Goal: Task Accomplishment & Management: Manage account settings

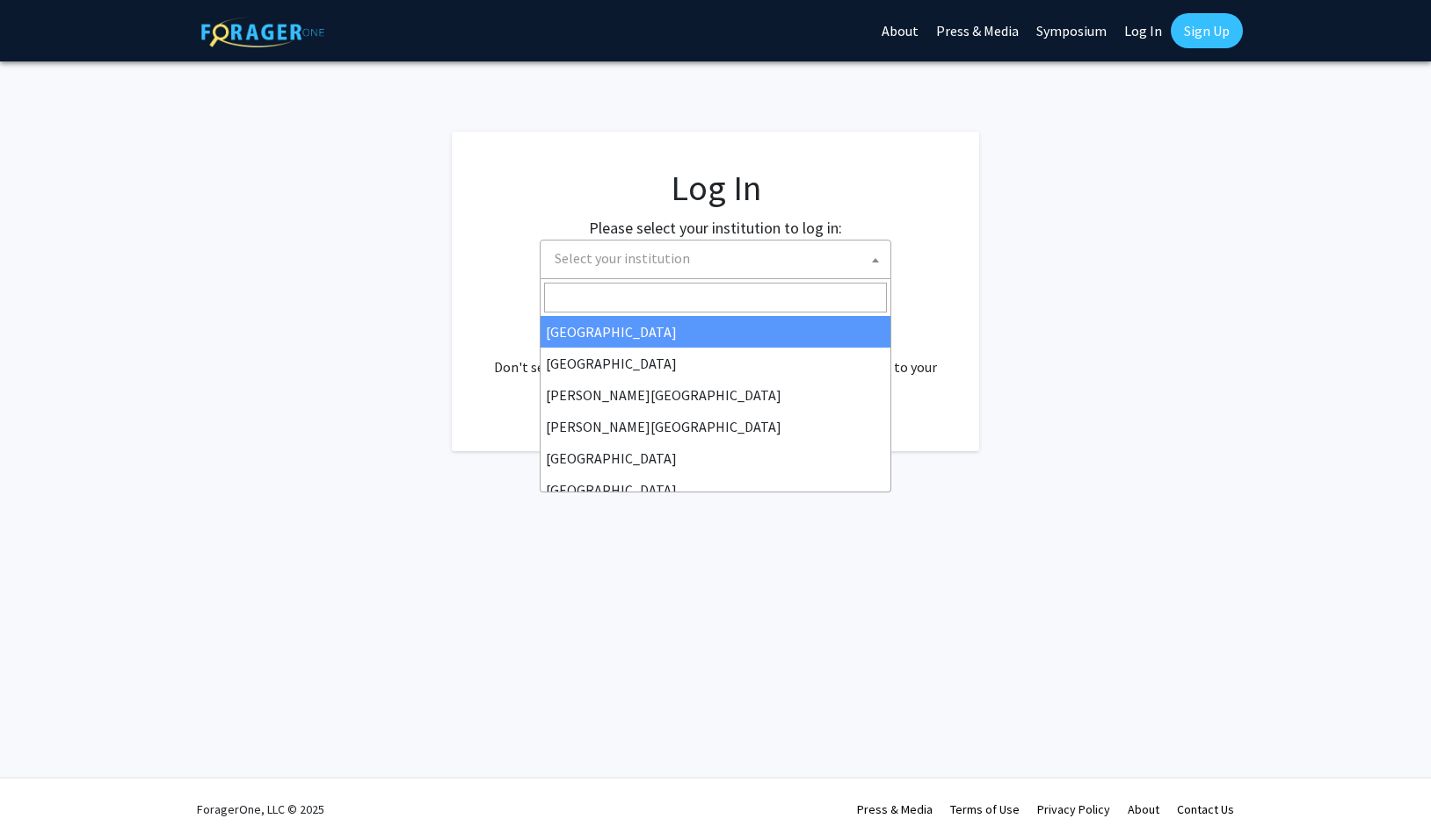
click at [682, 260] on span "Select your institution" at bounding box center [621, 259] width 135 height 18
select select "34"
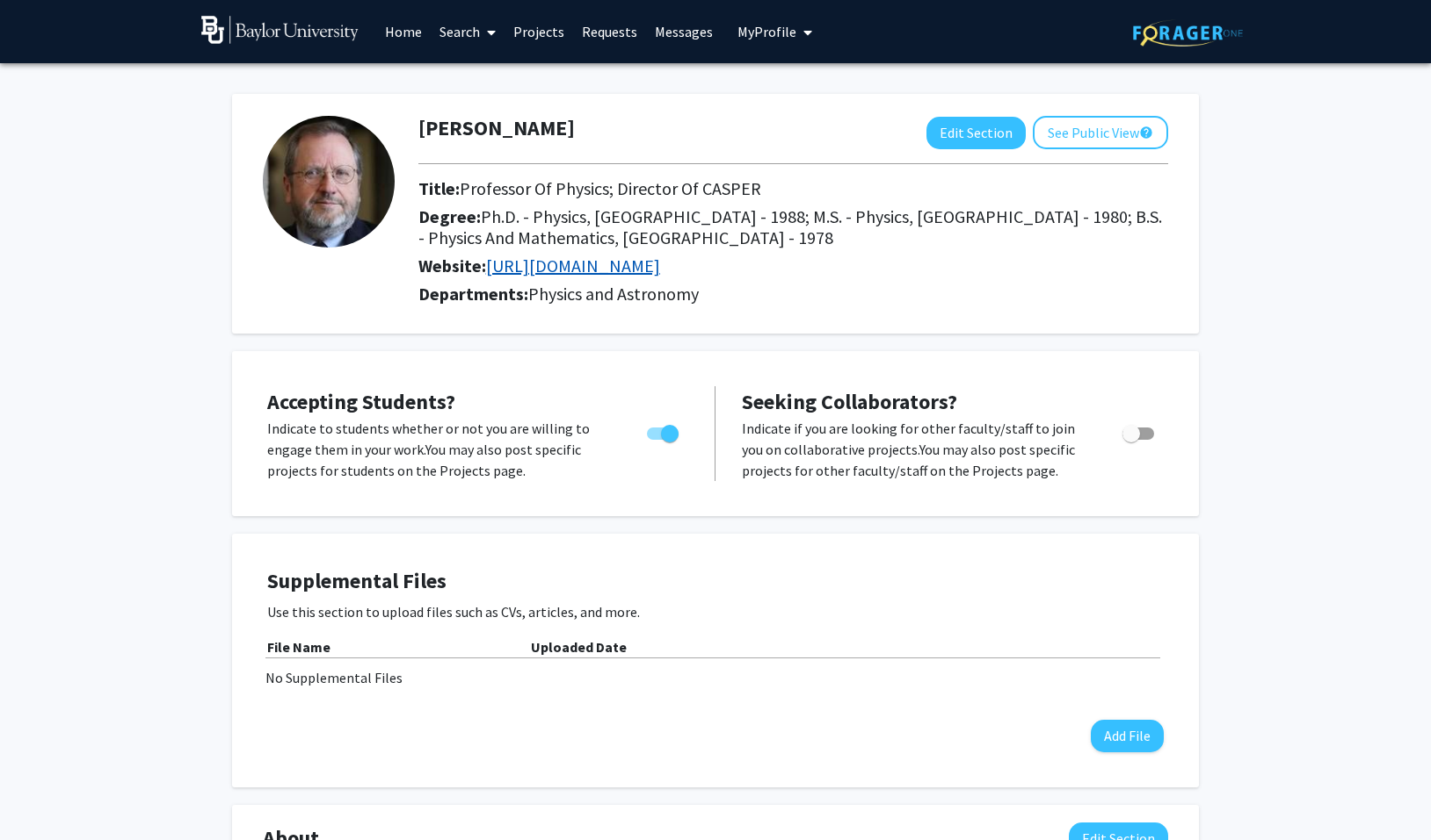
click at [660, 274] on link "https://casper.research.baylor.edu/" at bounding box center [573, 266] width 174 height 22
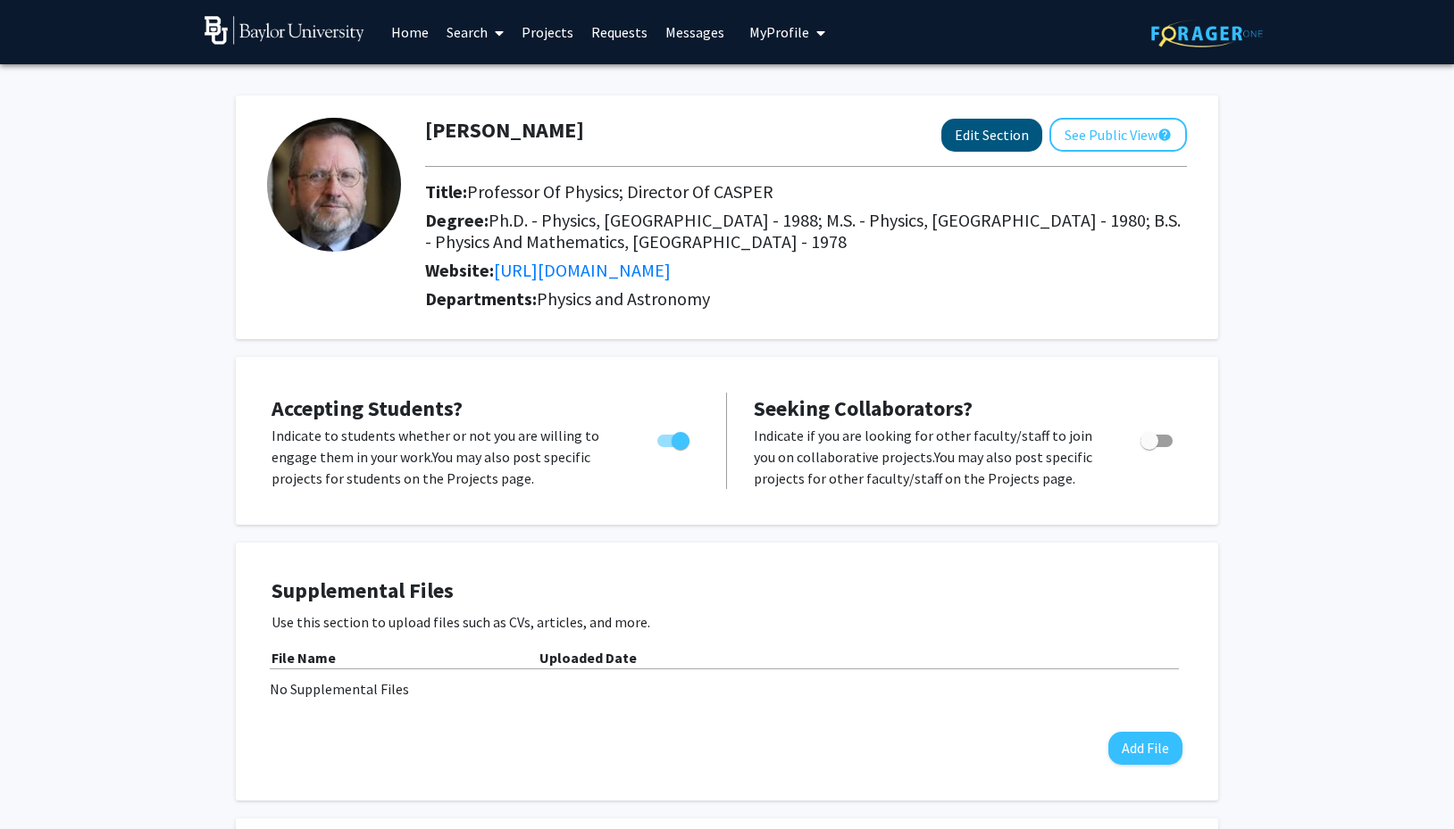
click at [1022, 141] on button "Edit Section" at bounding box center [991, 135] width 101 height 33
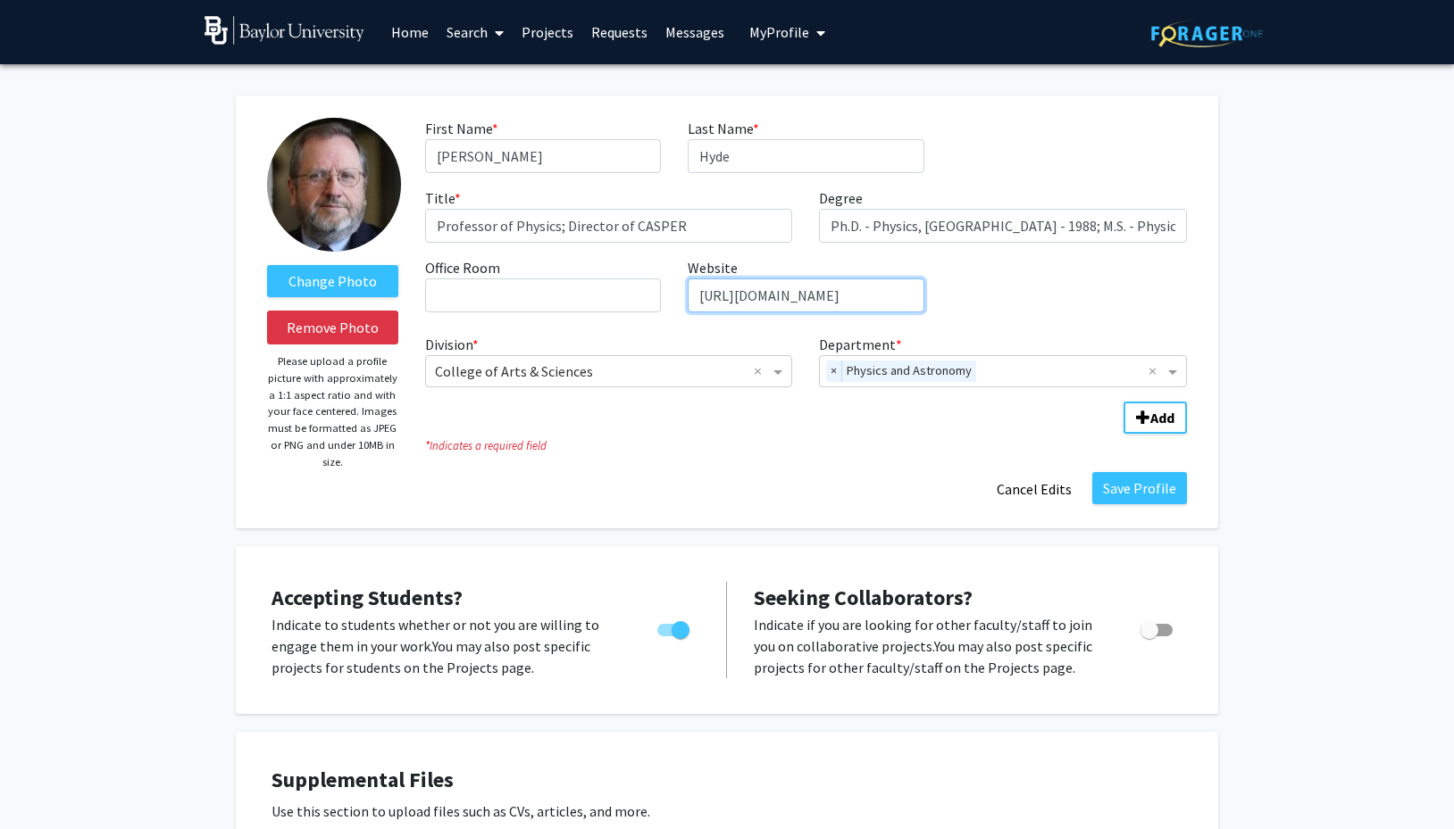
drag, startPoint x: 916, startPoint y: 300, endPoint x: 679, endPoint y: 290, distance: 236.8
click at [679, 290] on div "Website required https://casper.research.baylor.edu/" at bounding box center [805, 284] width 262 height 55
paste input "physics.artsandsciences.baylor.edu/person/dr-truell-hyde"
type input "https://physics.artsandsciences.baylor.edu/person/dr-truell-hyde"
click at [1141, 492] on button "Save Profile" at bounding box center [1139, 488] width 95 height 32
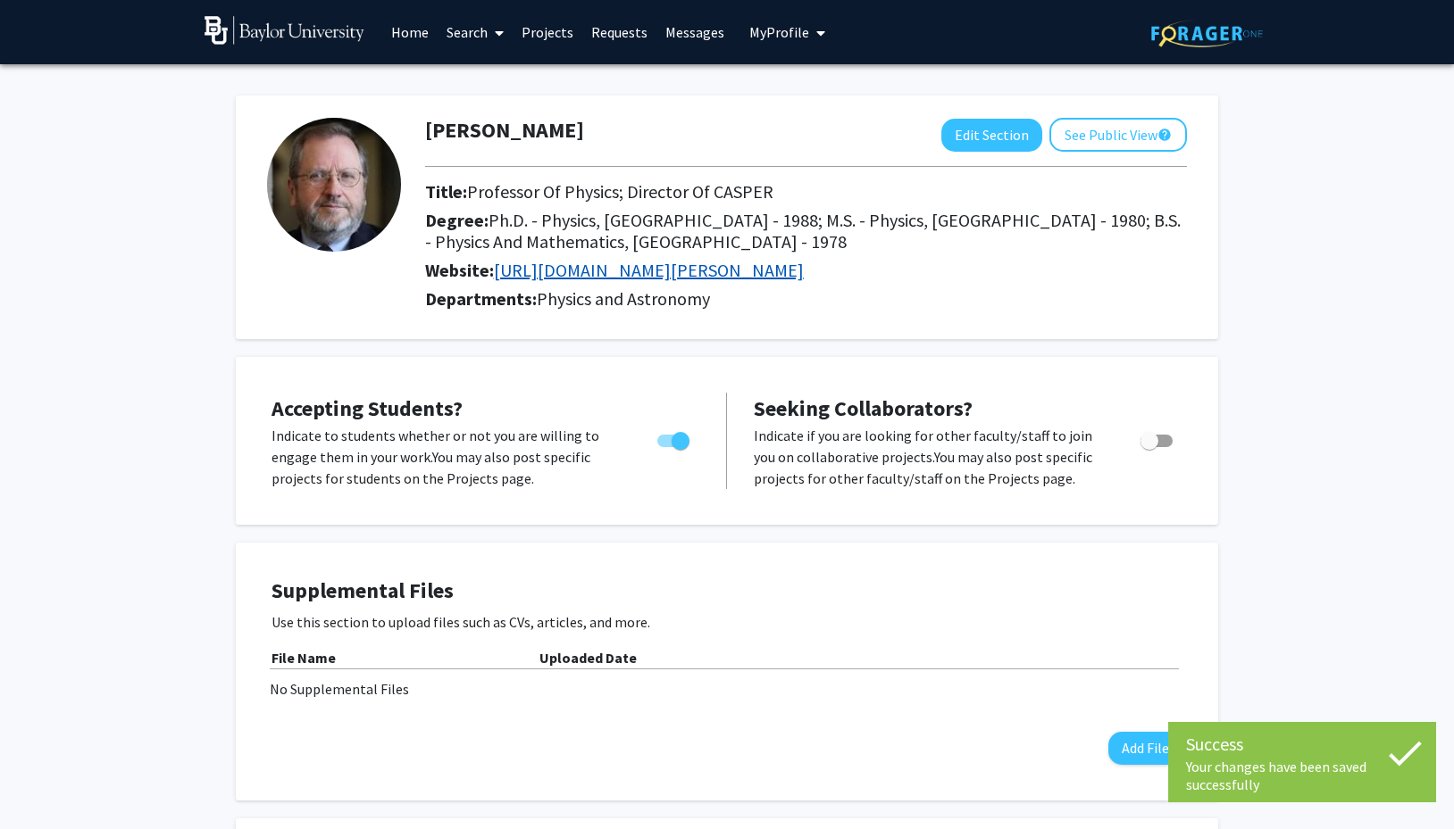
click at [804, 276] on link "https://physics.artsandsciences.baylor.edu/person/dr-truell-hyde" at bounding box center [649, 270] width 310 height 22
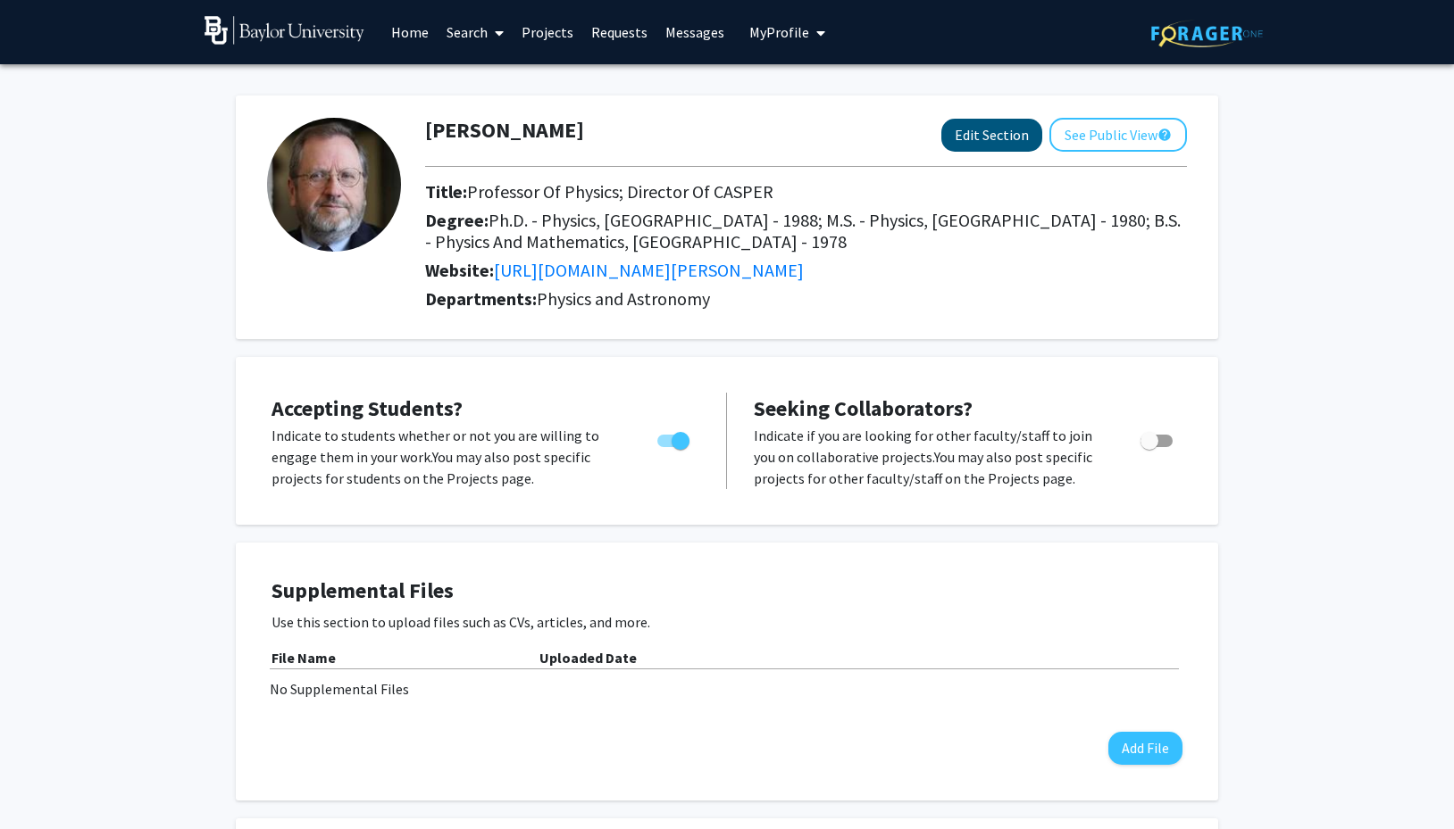
click at [976, 130] on button "Edit Section" at bounding box center [991, 135] width 101 height 33
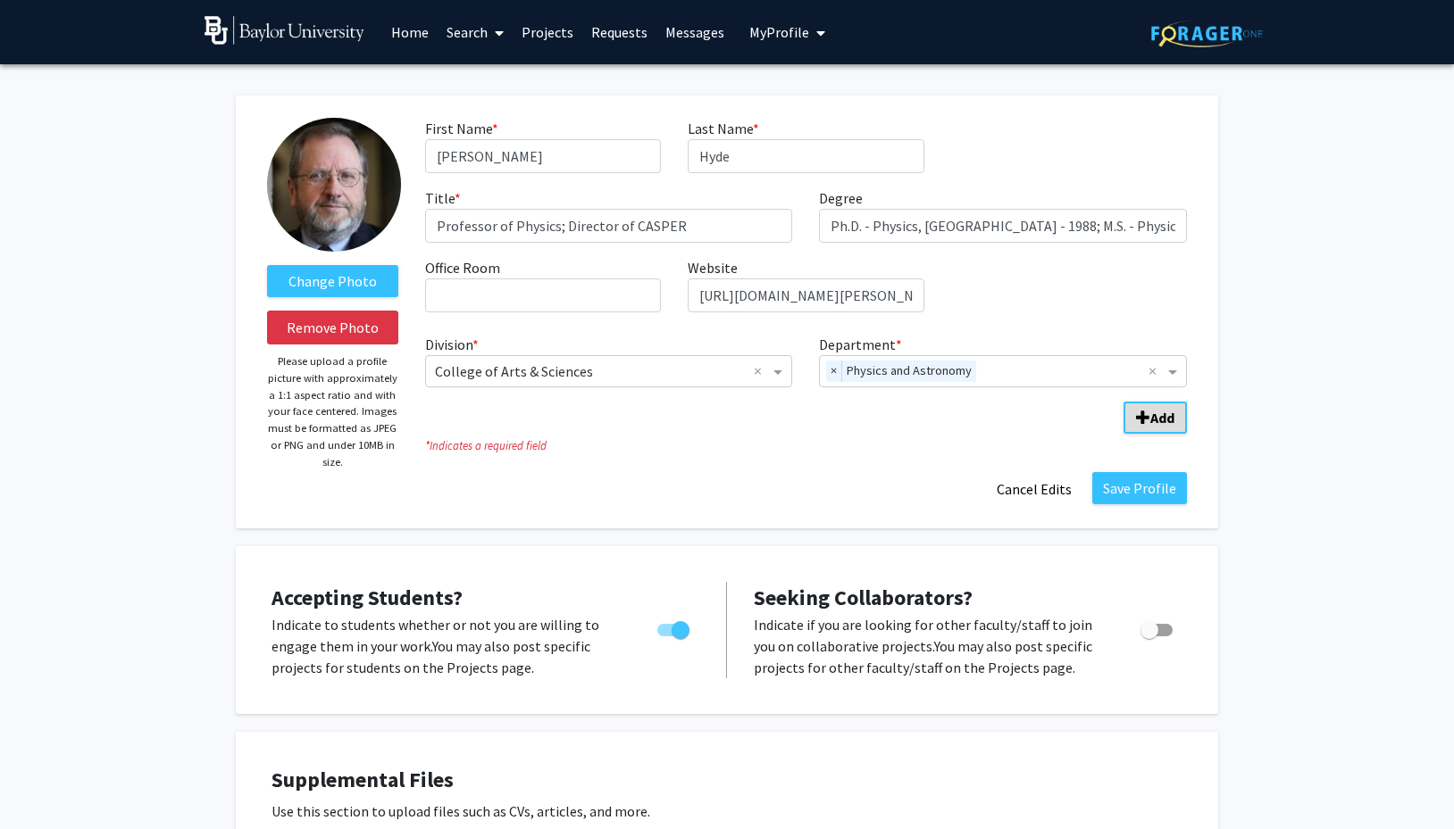
click at [1153, 420] on b "Add" at bounding box center [1162, 418] width 24 height 18
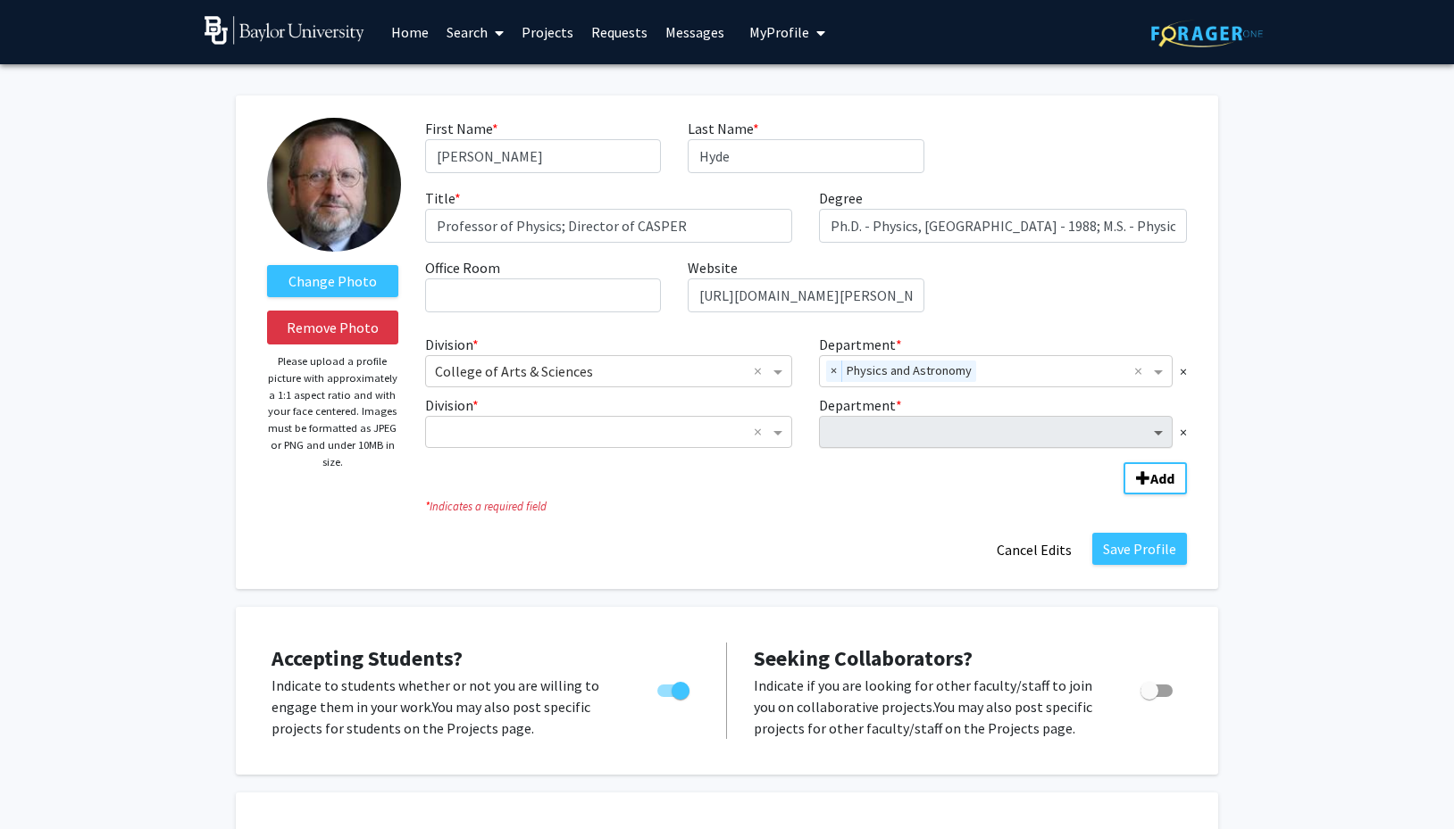
click at [1155, 435] on span "Department" at bounding box center [1160, 431] width 22 height 21
click at [602, 436] on input "Division" at bounding box center [591, 431] width 312 height 21
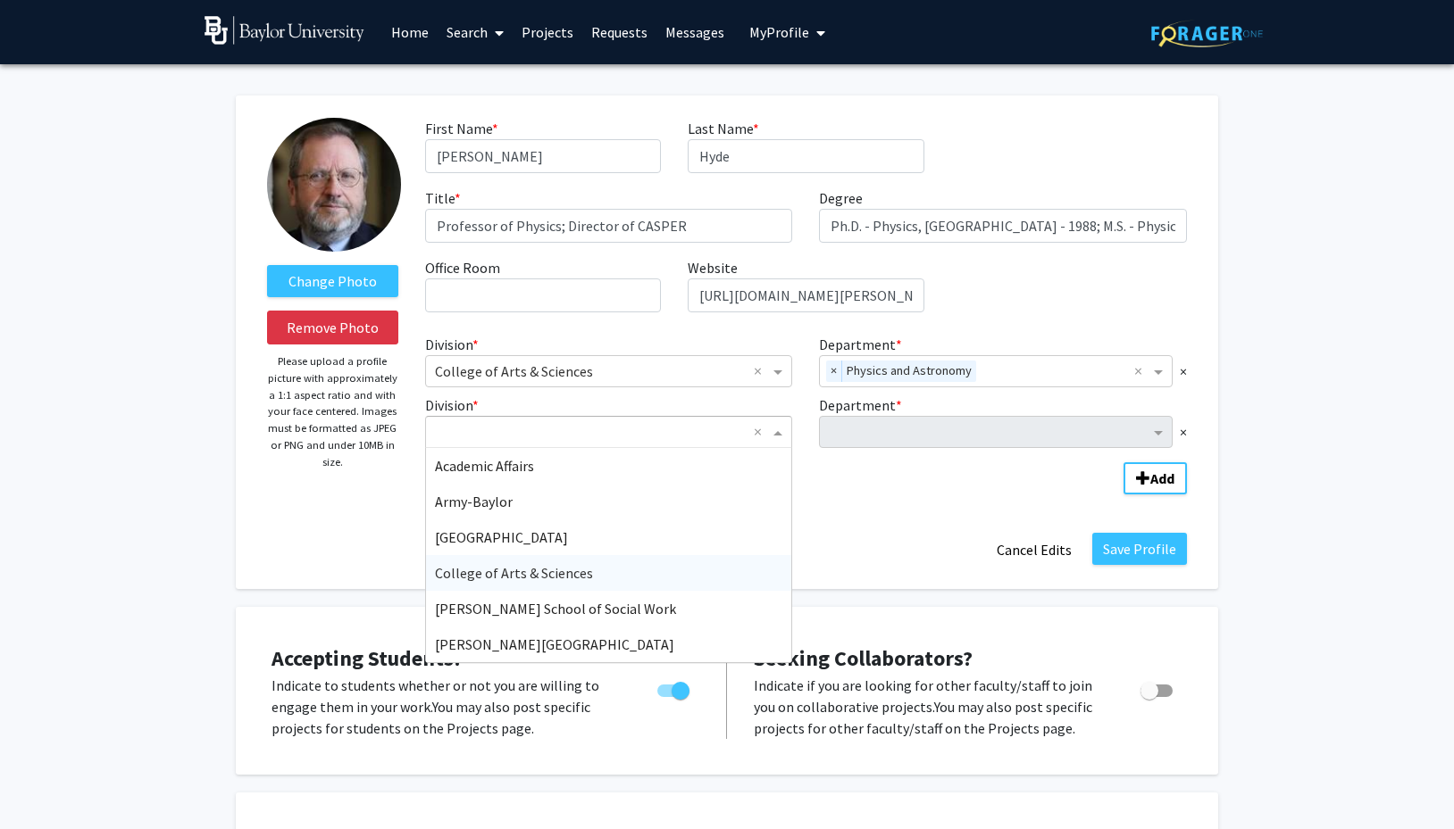
click at [591, 569] on div "College of Arts & Sciences" at bounding box center [609, 573] width 366 height 36
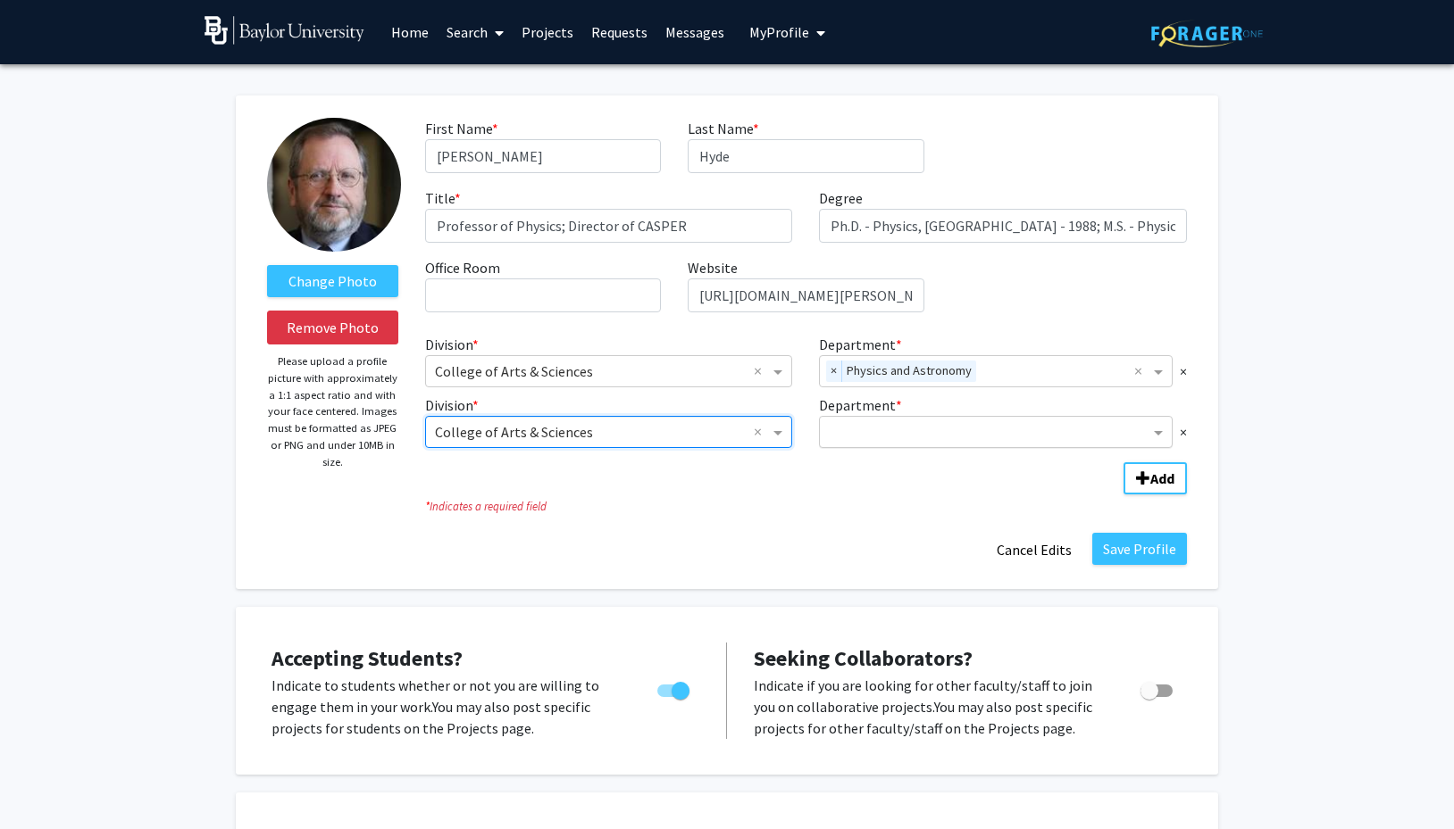
click at [908, 440] on input "Department" at bounding box center [989, 432] width 321 height 21
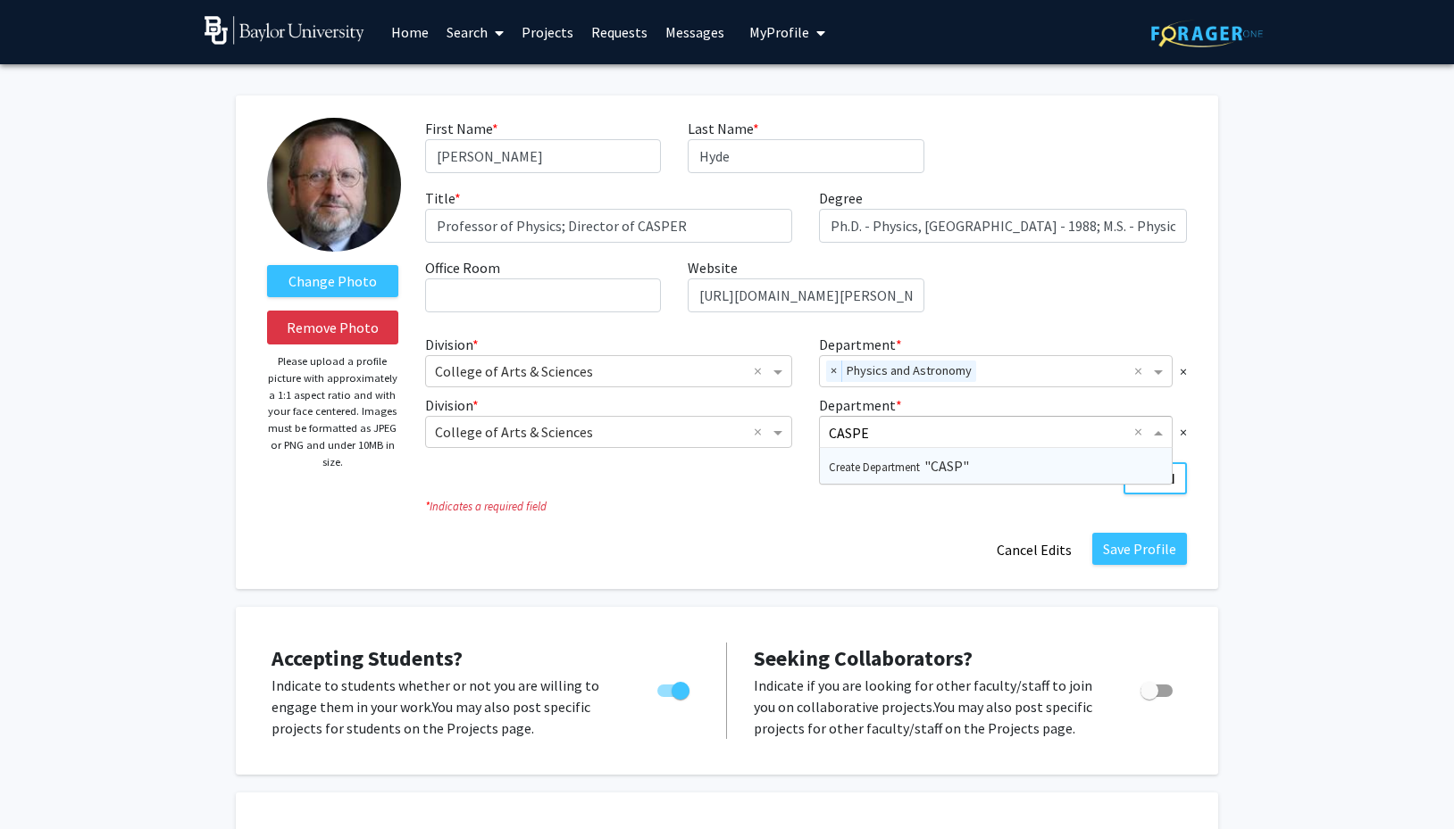
type input "CASPER"
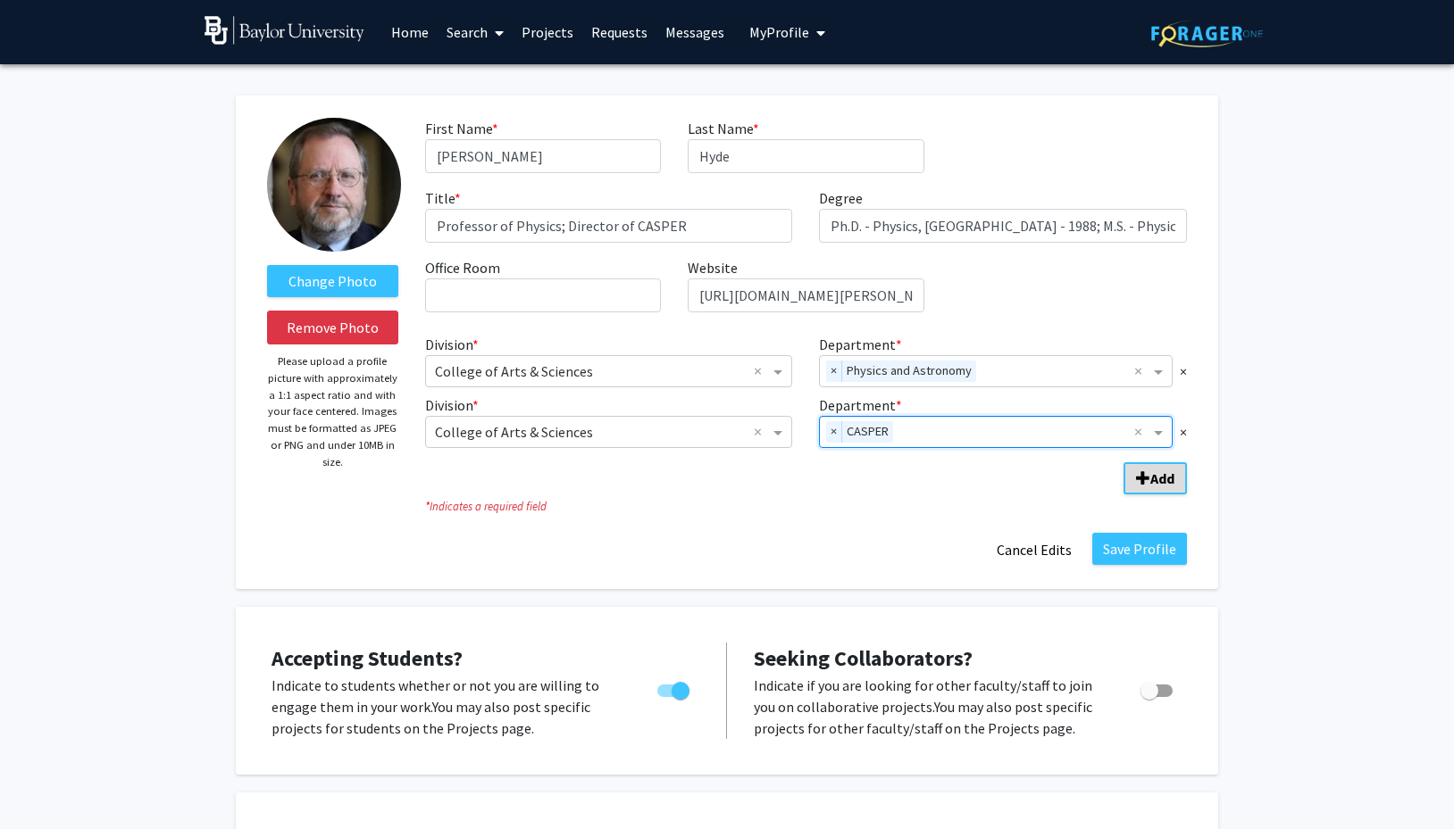
click at [1146, 475] on span "Add Division/Department" at bounding box center [1143, 478] width 14 height 14
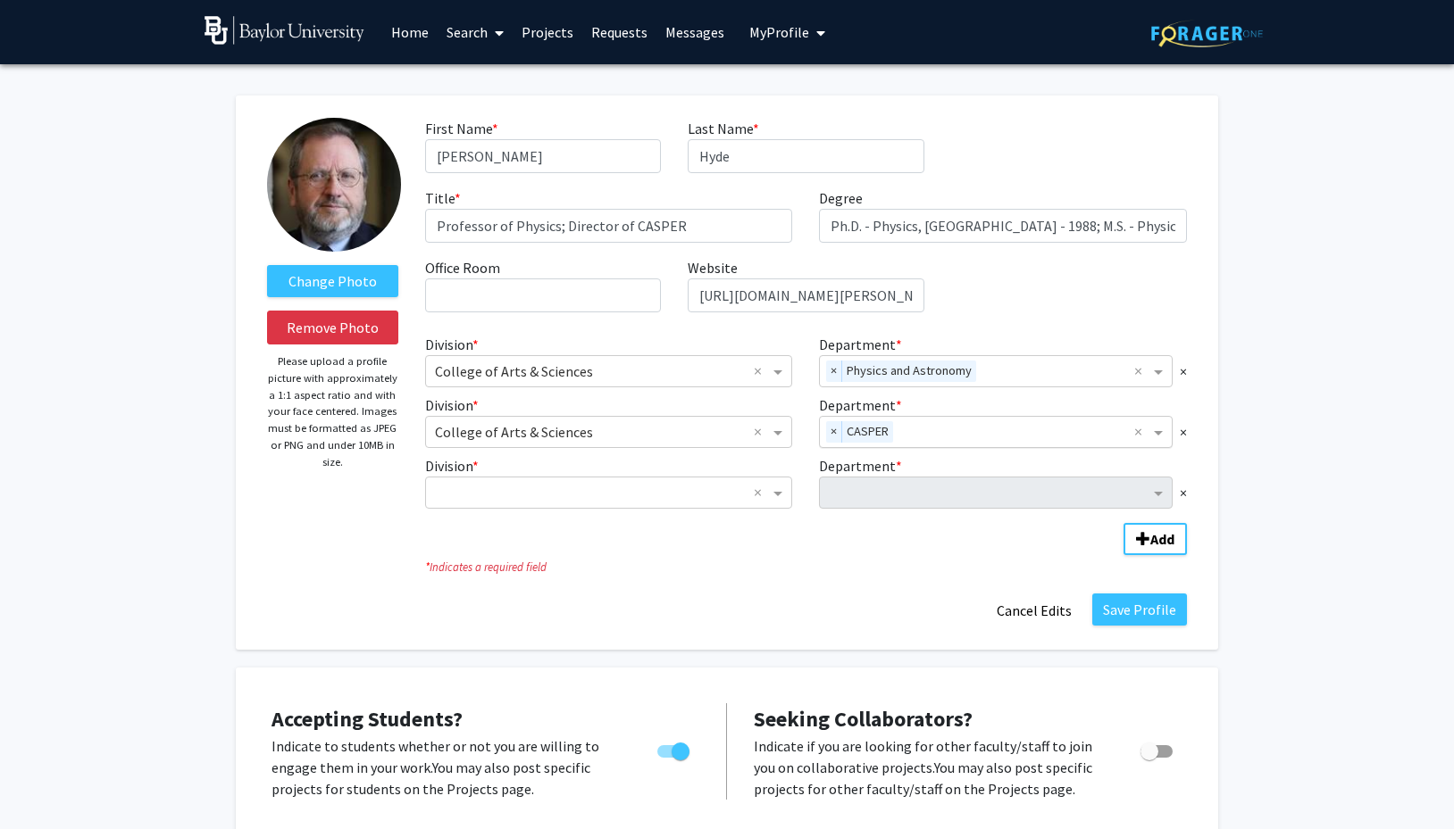
click at [927, 435] on input "Department" at bounding box center [1017, 432] width 234 height 21
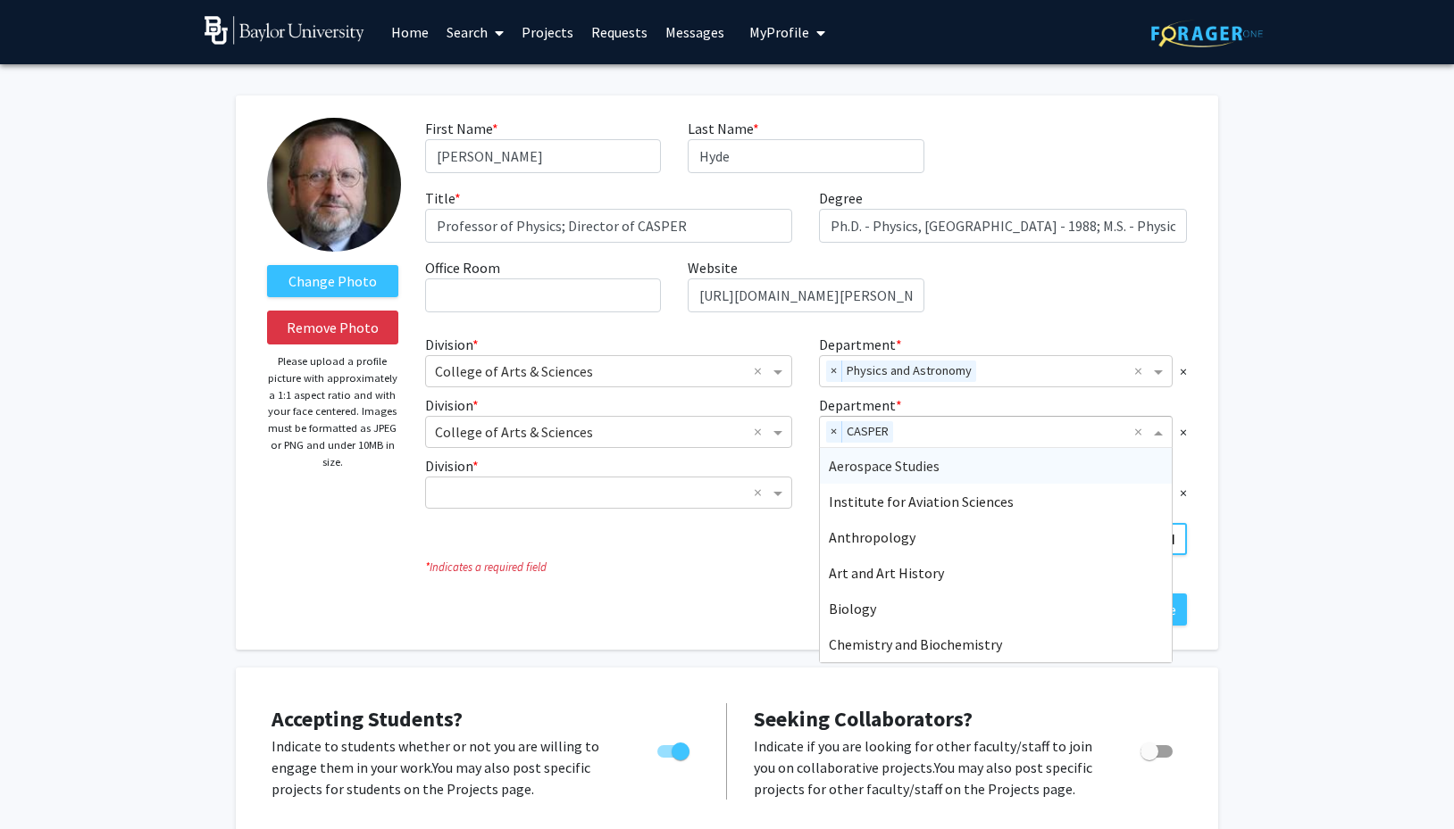
paste input "https://casper.research.baylor.edu"
type input "https://casper.research.baylor.edu"
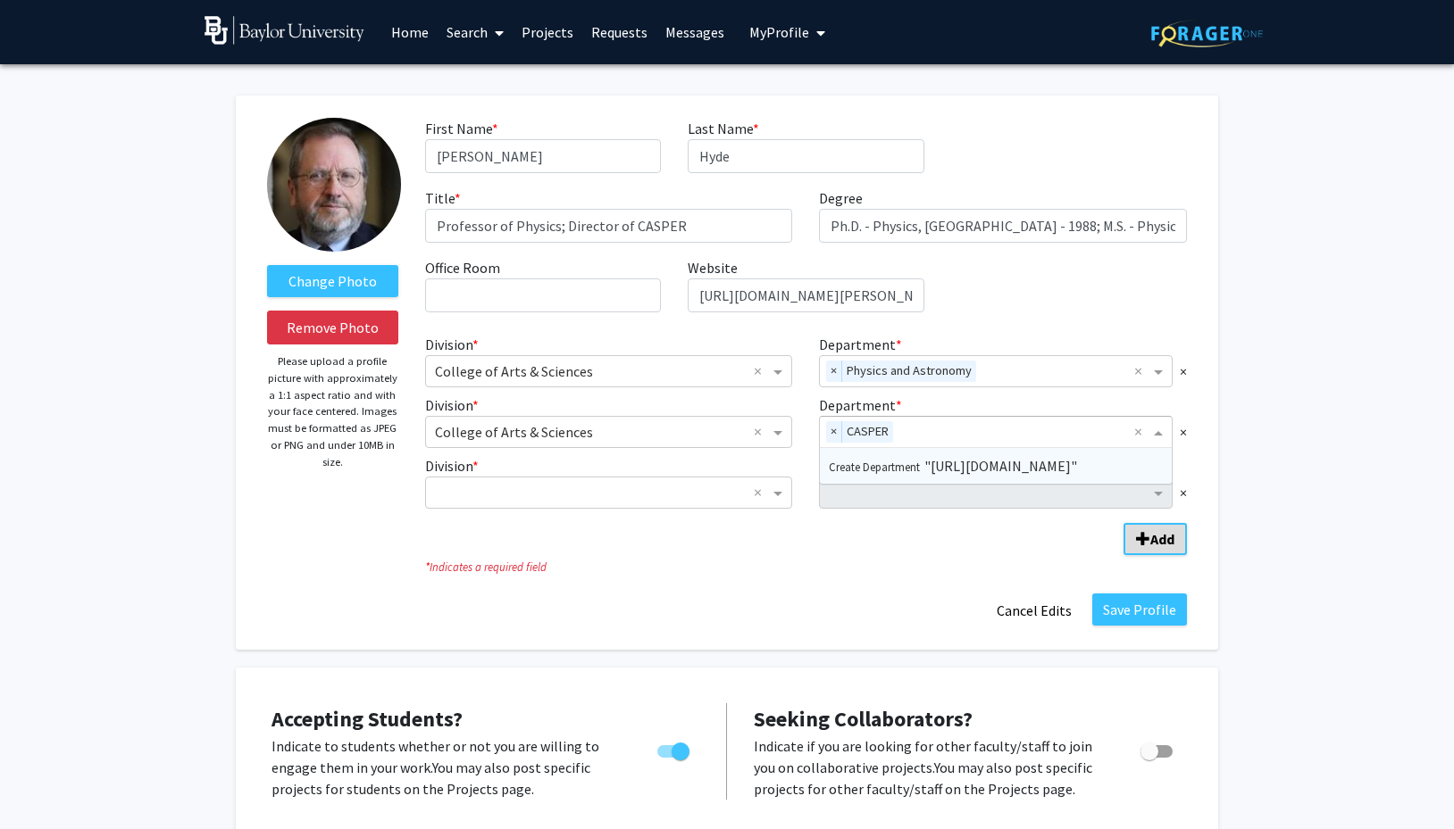
click at [1162, 537] on b "Add" at bounding box center [1162, 539] width 24 height 18
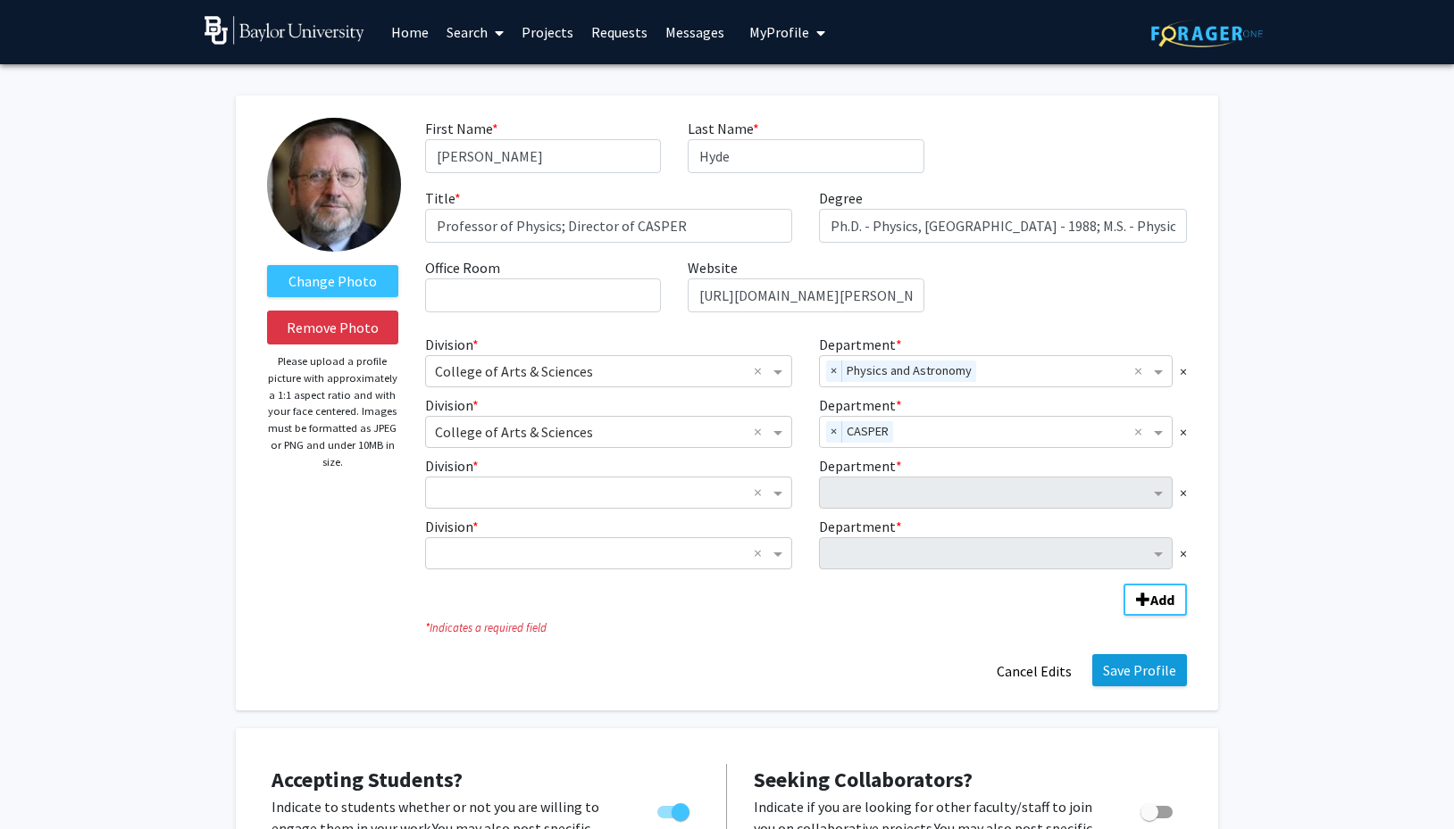
click at [1146, 671] on button "Save Profile" at bounding box center [1139, 670] width 95 height 32
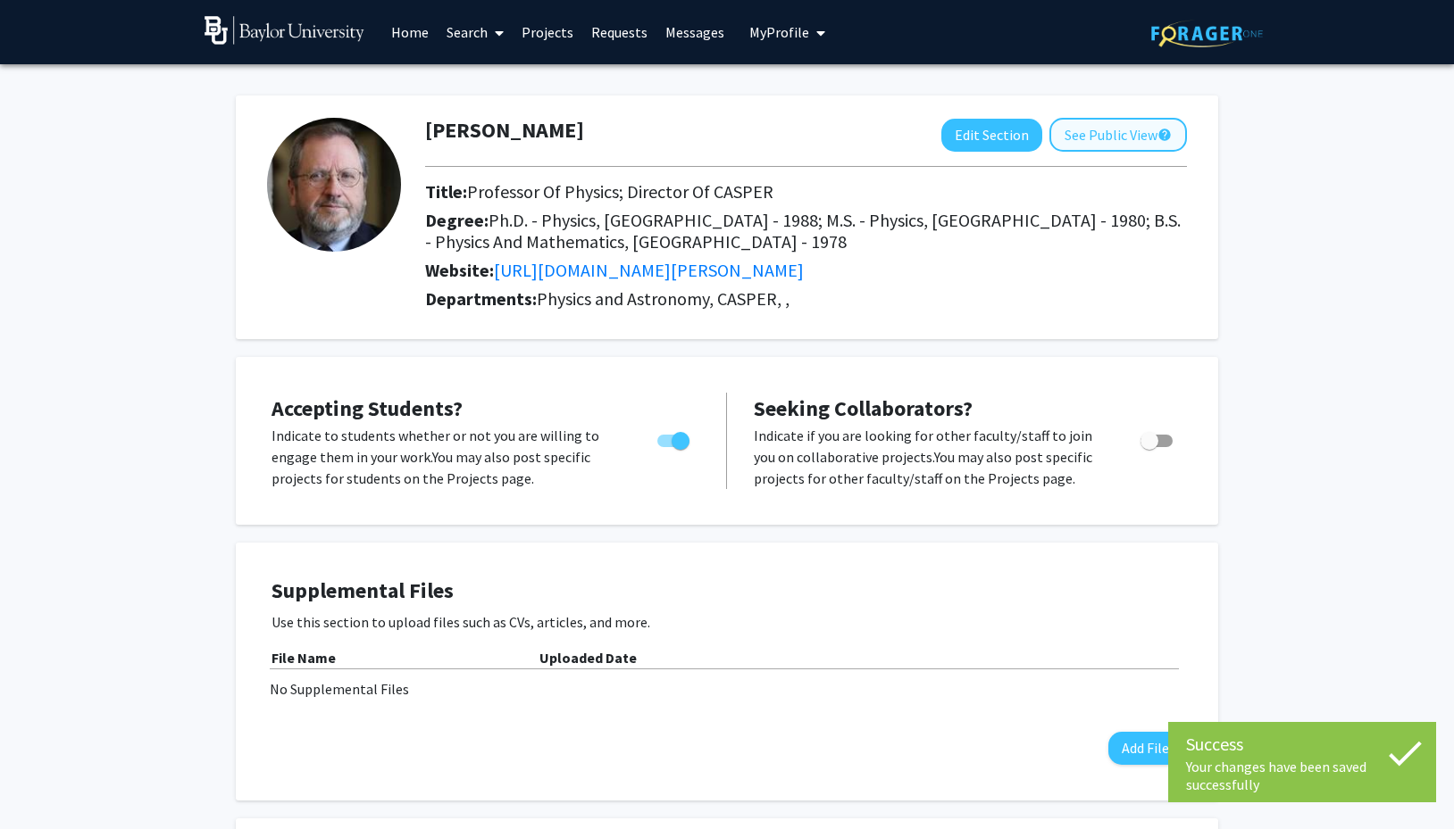
click at [1098, 135] on button "See Public View help" at bounding box center [1117, 135] width 137 height 34
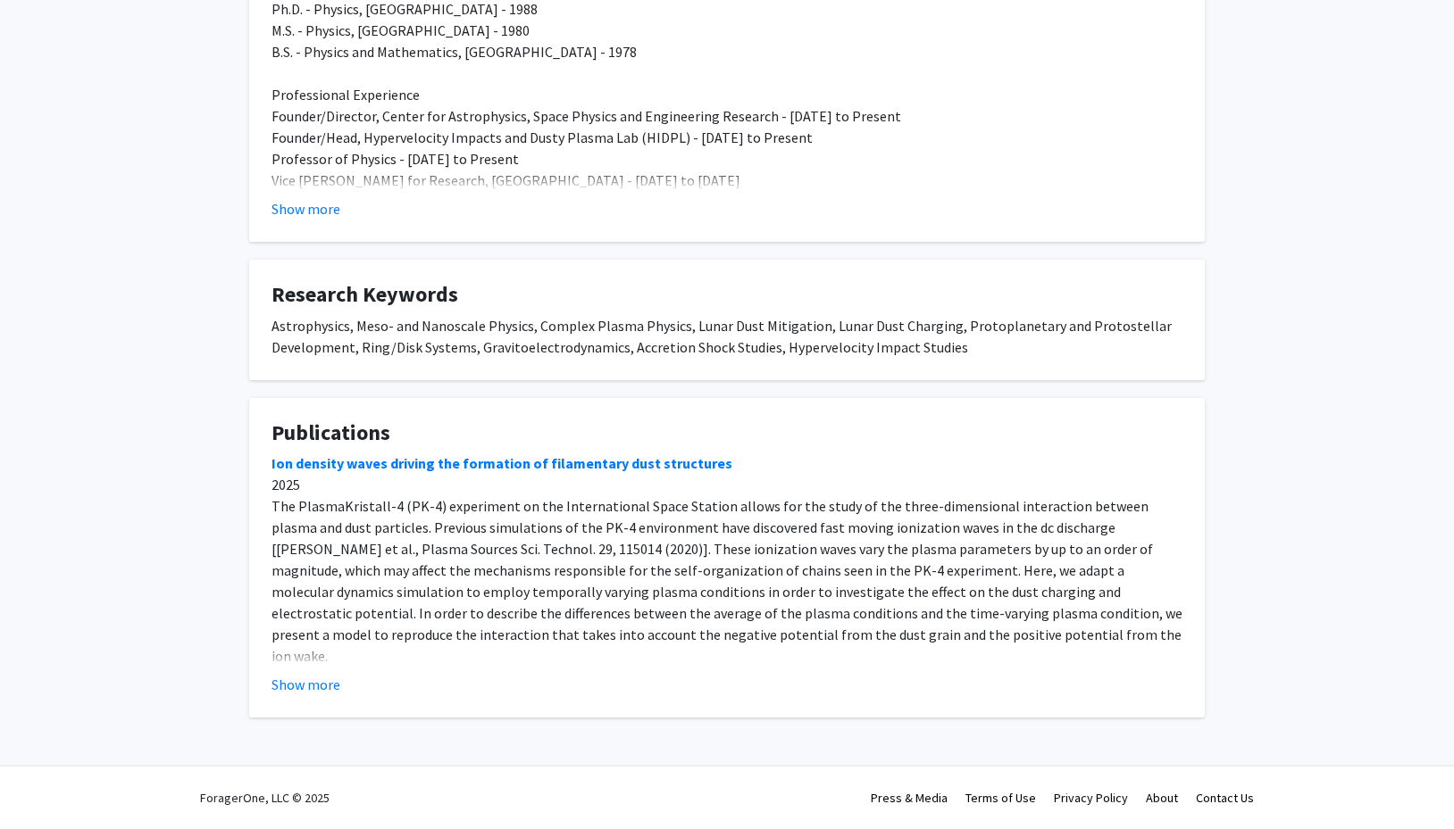
scroll to position [425, 0]
click at [326, 682] on button "Show more" at bounding box center [305, 684] width 69 height 21
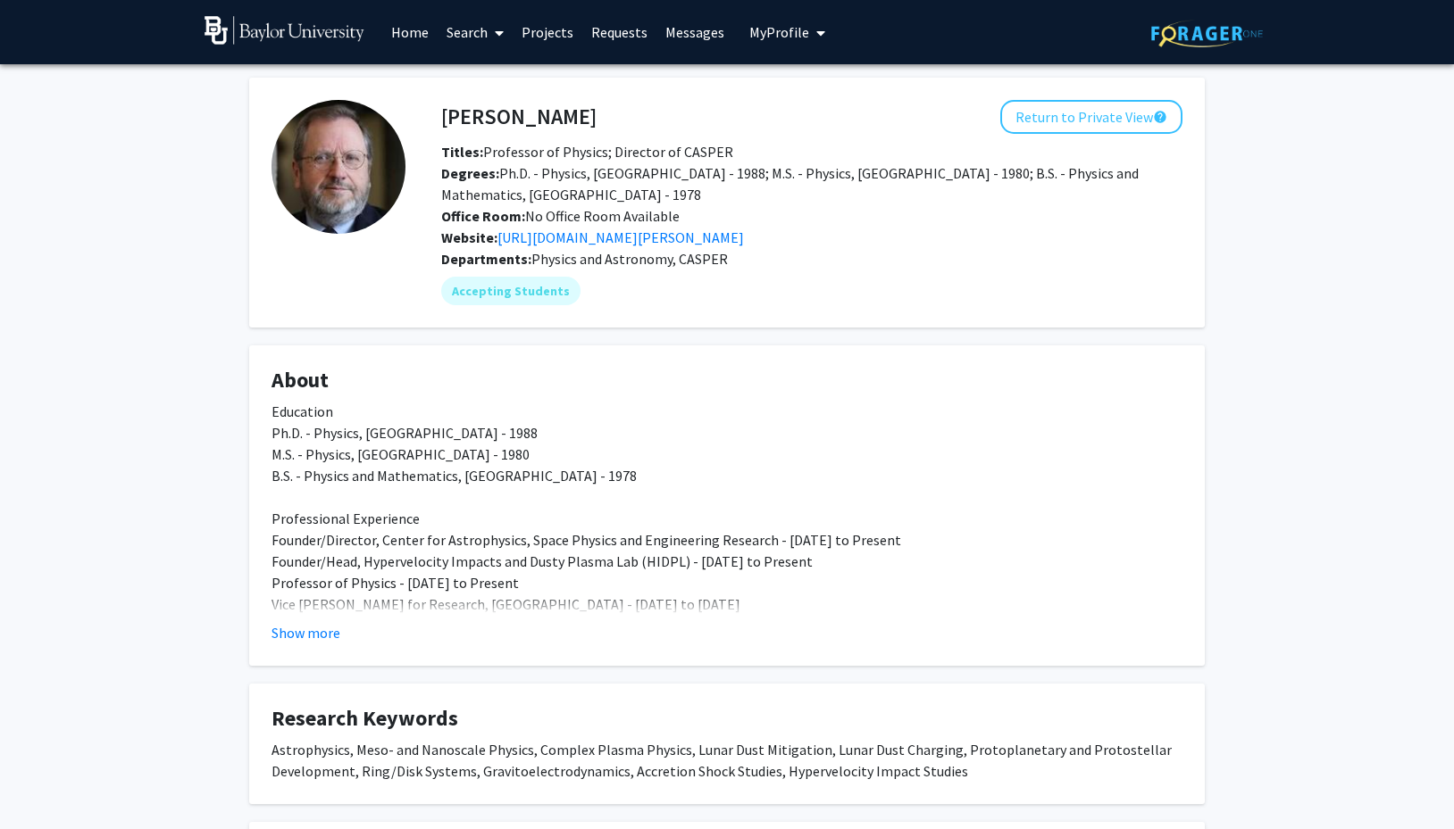
scroll to position [0, 0]
click at [744, 237] on link "https://physics.artsandsciences.baylor.edu/person/dr-truell-hyde" at bounding box center [620, 238] width 246 height 18
click at [317, 638] on button "Show more" at bounding box center [305, 632] width 69 height 21
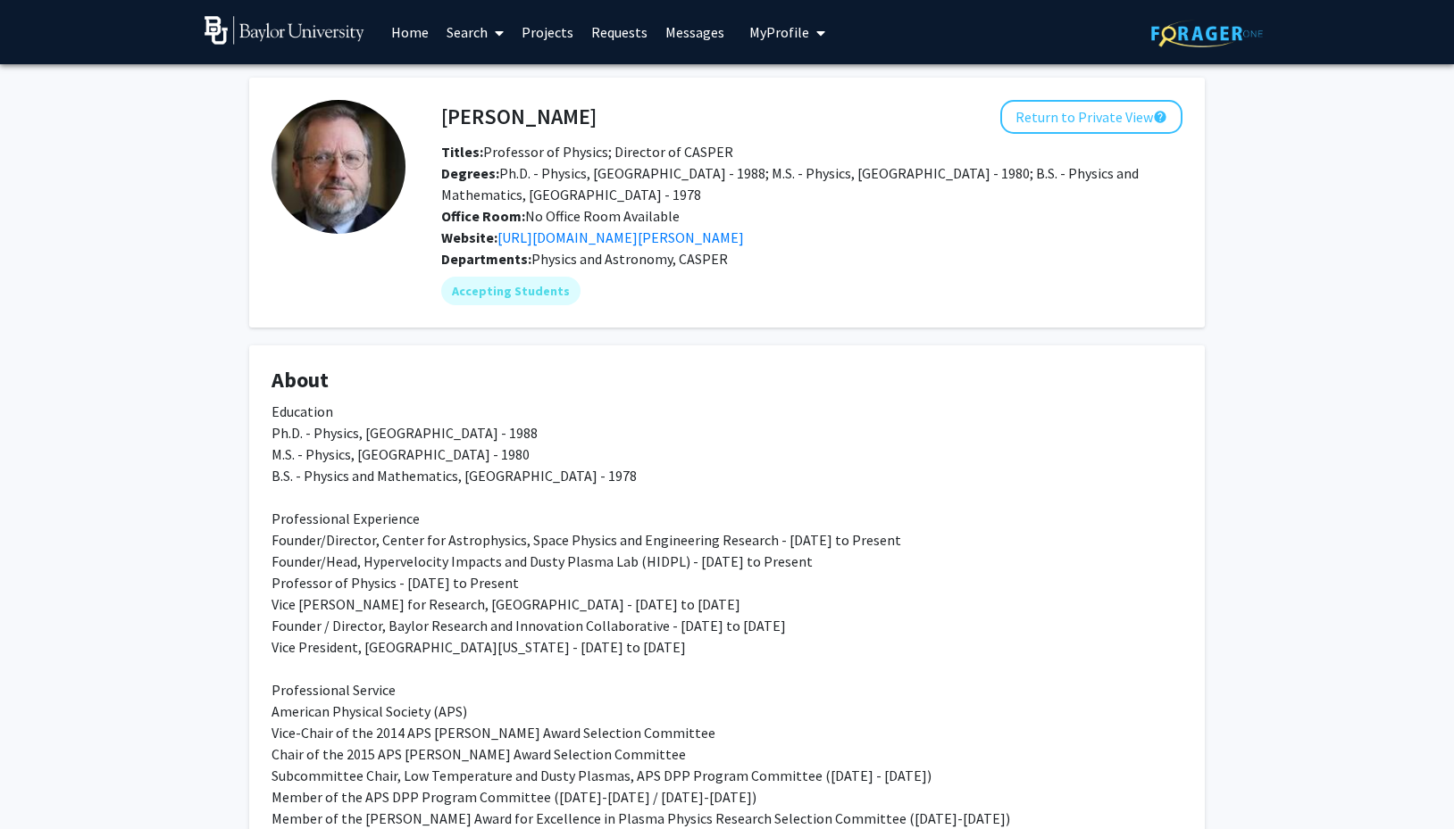
click at [758, 36] on span "My Profile" at bounding box center [779, 32] width 60 height 18
click at [841, 82] on span "Truell Hyde" at bounding box center [860, 83] width 108 height 20
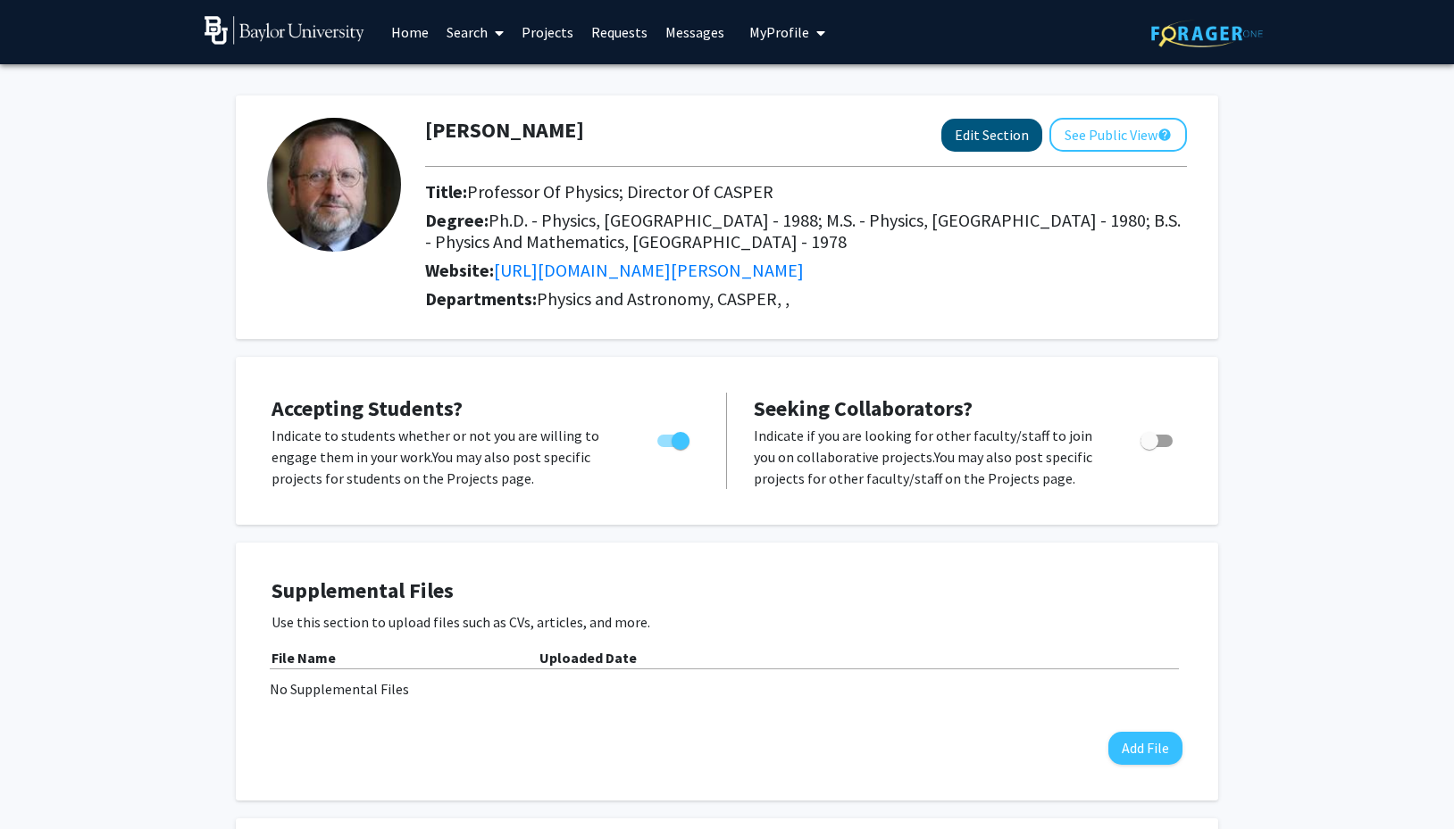
click at [988, 145] on button "Edit Section" at bounding box center [991, 135] width 101 height 33
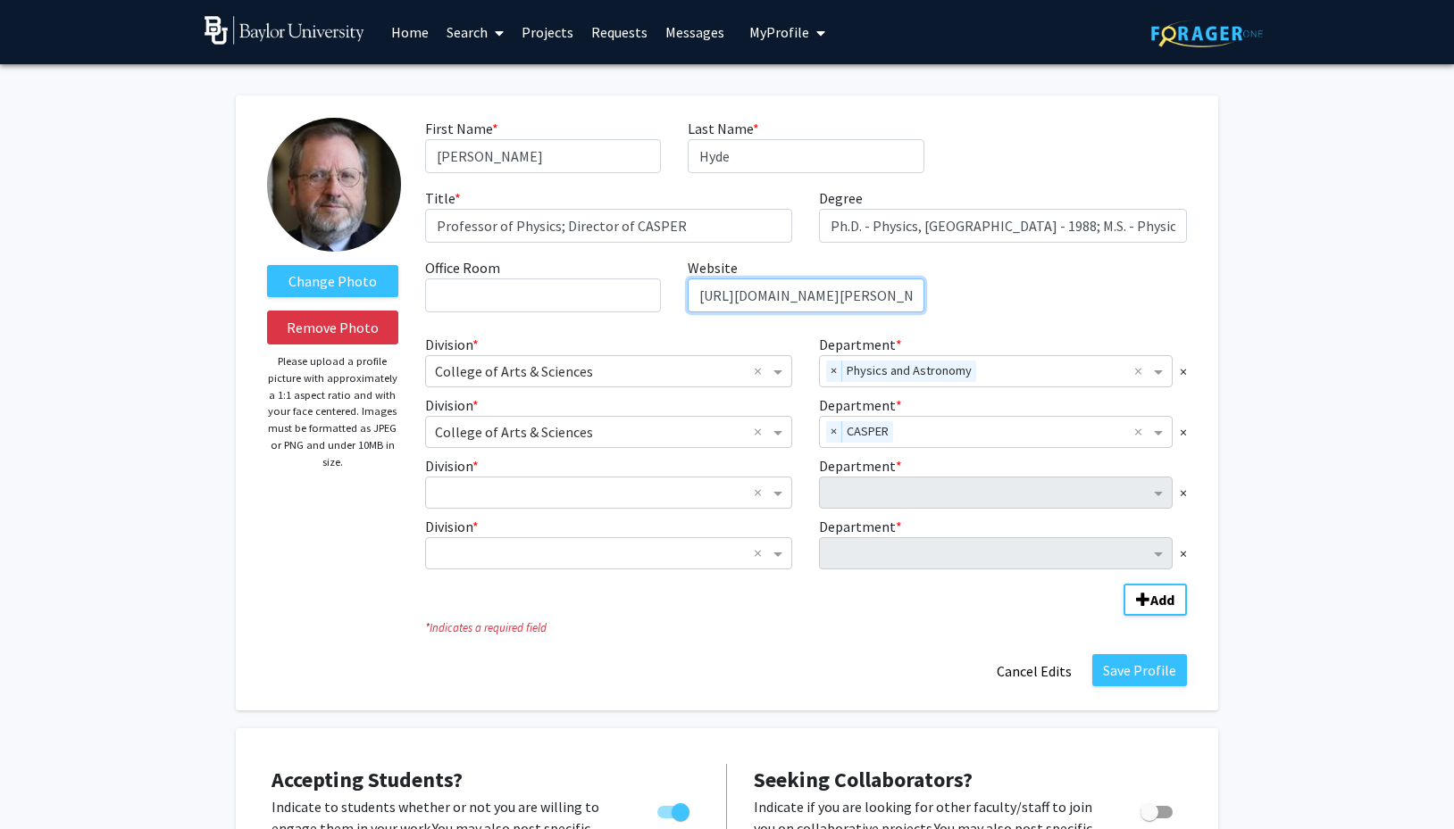
click at [902, 302] on input "https://physics.artsandsciences.baylor.edu/person/dr-truell-hyde" at bounding box center [805, 296] width 236 height 34
click at [1154, 603] on button "Add" at bounding box center [1154, 600] width 63 height 32
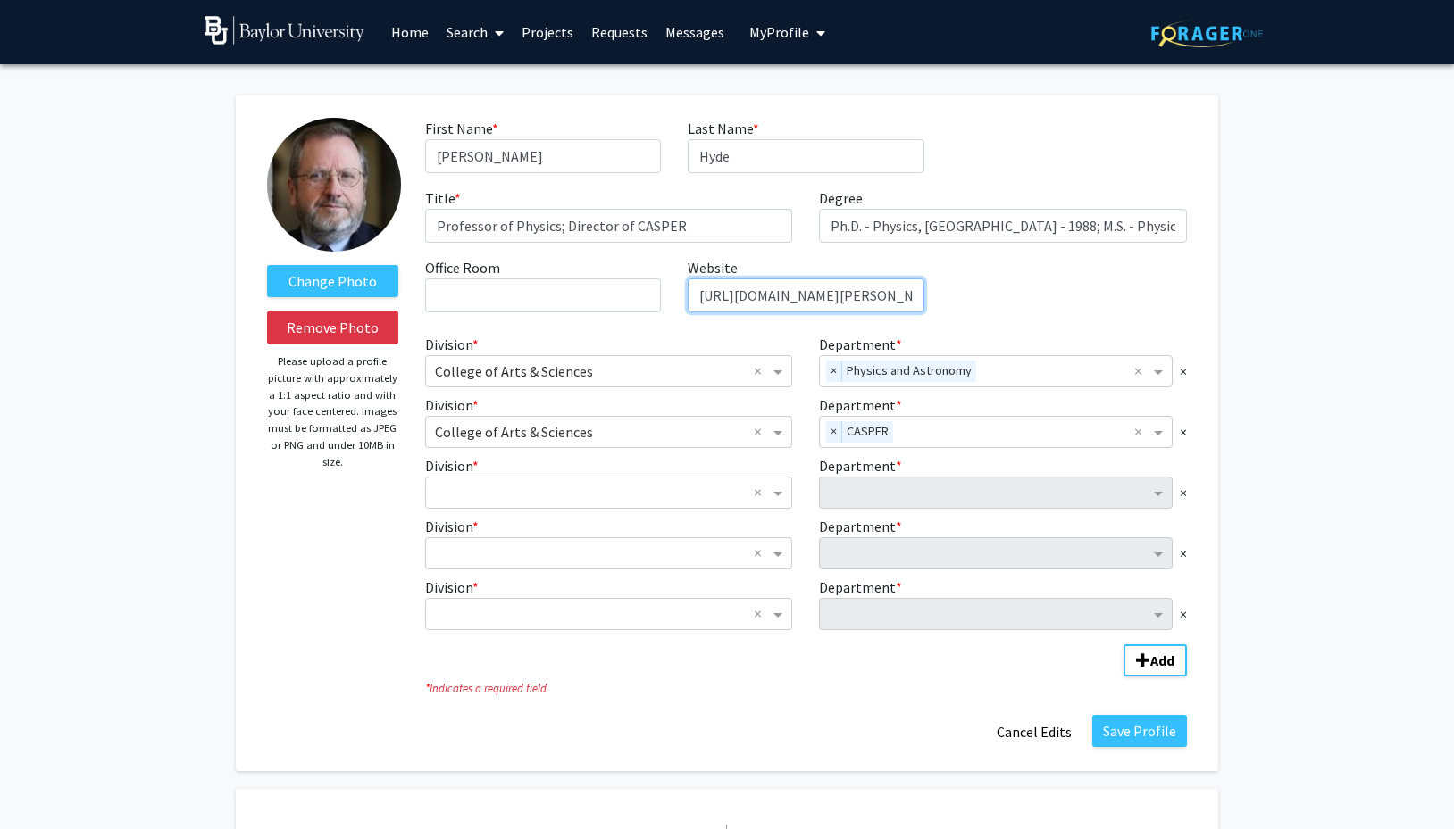
click at [1154, 663] on button "Add" at bounding box center [1154, 661] width 63 height 32
